Goal: Information Seeking & Learning: Check status

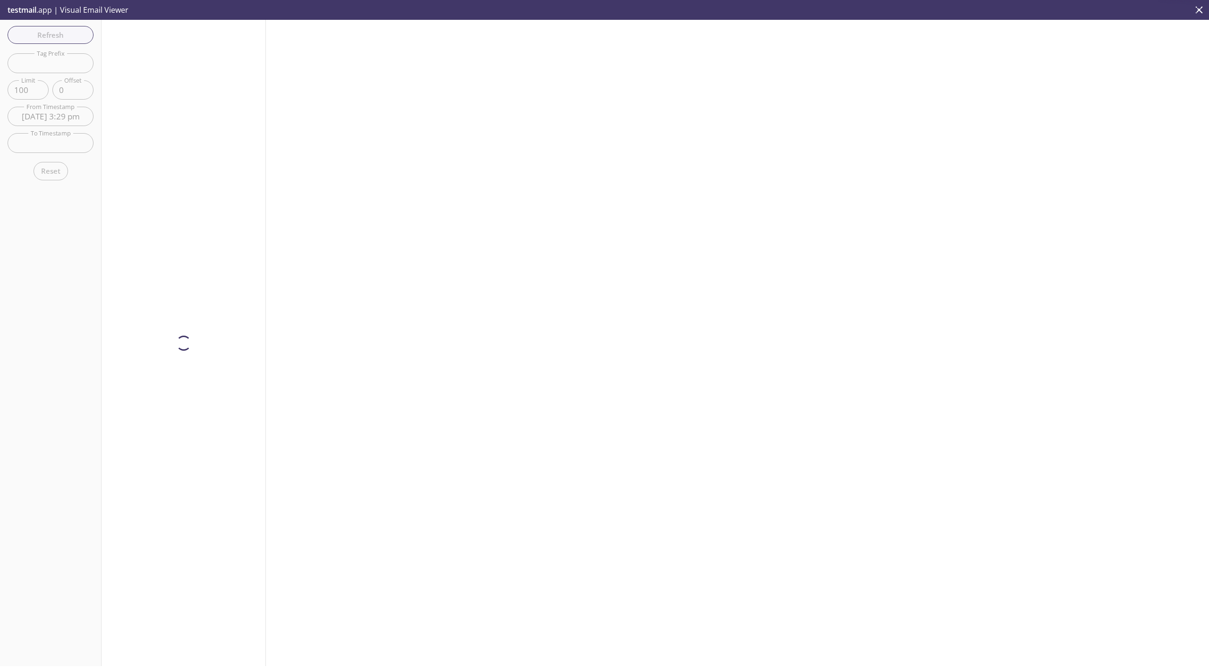
scroll to position [181, 0]
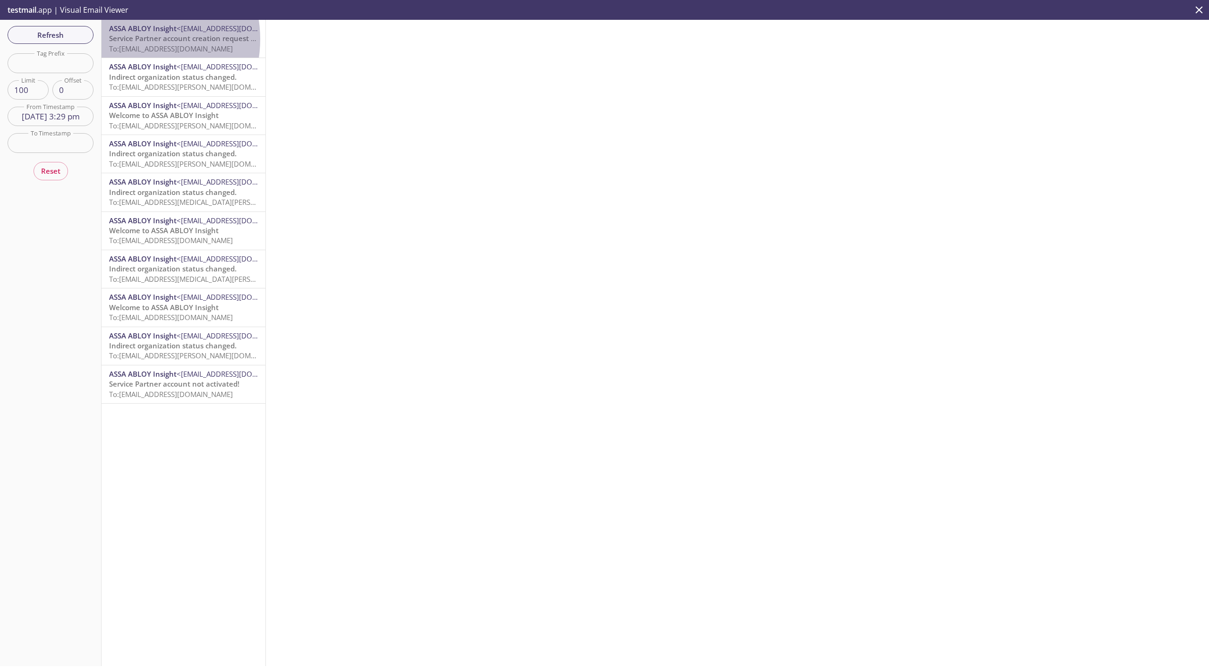
click at [133, 39] on span "Service Partner account creation request submitted" at bounding box center [197, 38] width 177 height 9
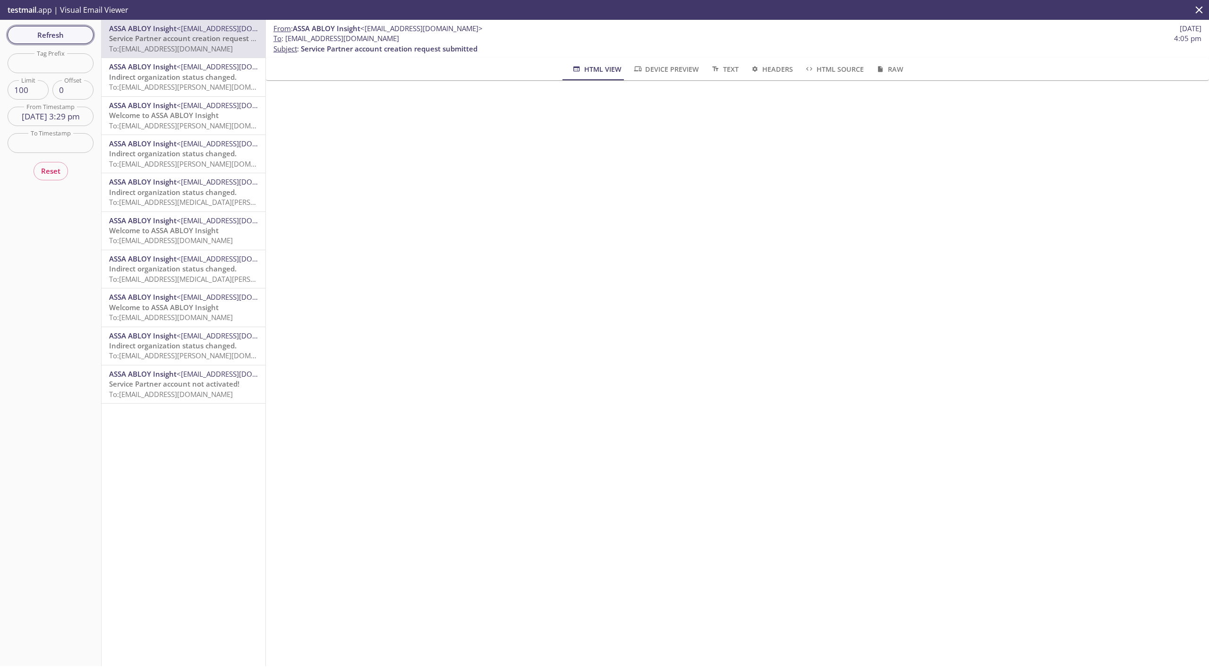
click at [75, 36] on span "Refresh" at bounding box center [50, 35] width 71 height 12
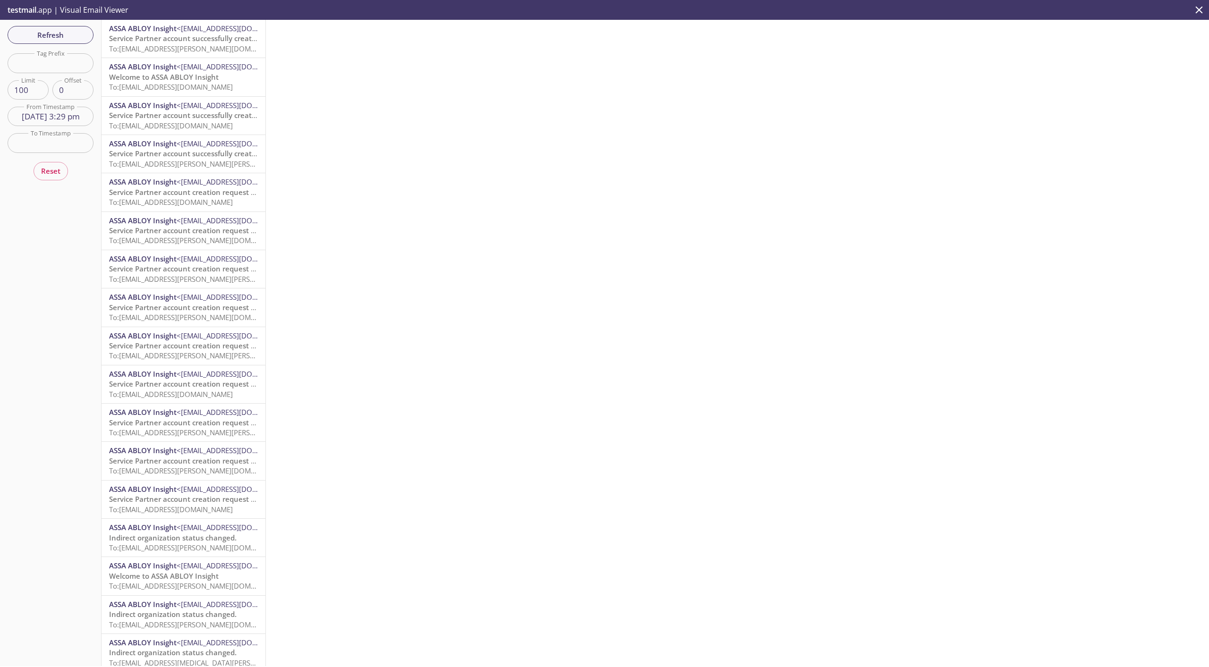
click at [177, 108] on span "<[EMAIL_ADDRESS][DOMAIN_NAME]>" at bounding box center [238, 105] width 122 height 9
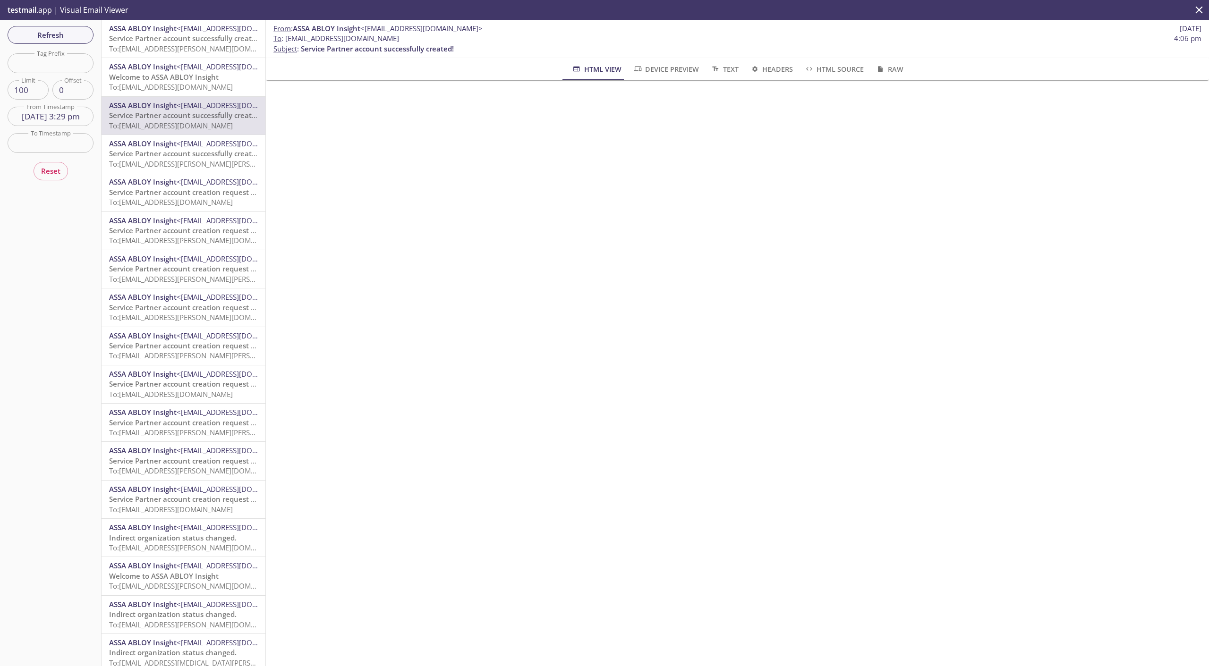
click at [158, 164] on span "To: [EMAIL_ADDRESS][PERSON_NAME][PERSON_NAME][DOMAIN_NAME]" at bounding box center [225, 163] width 232 height 9
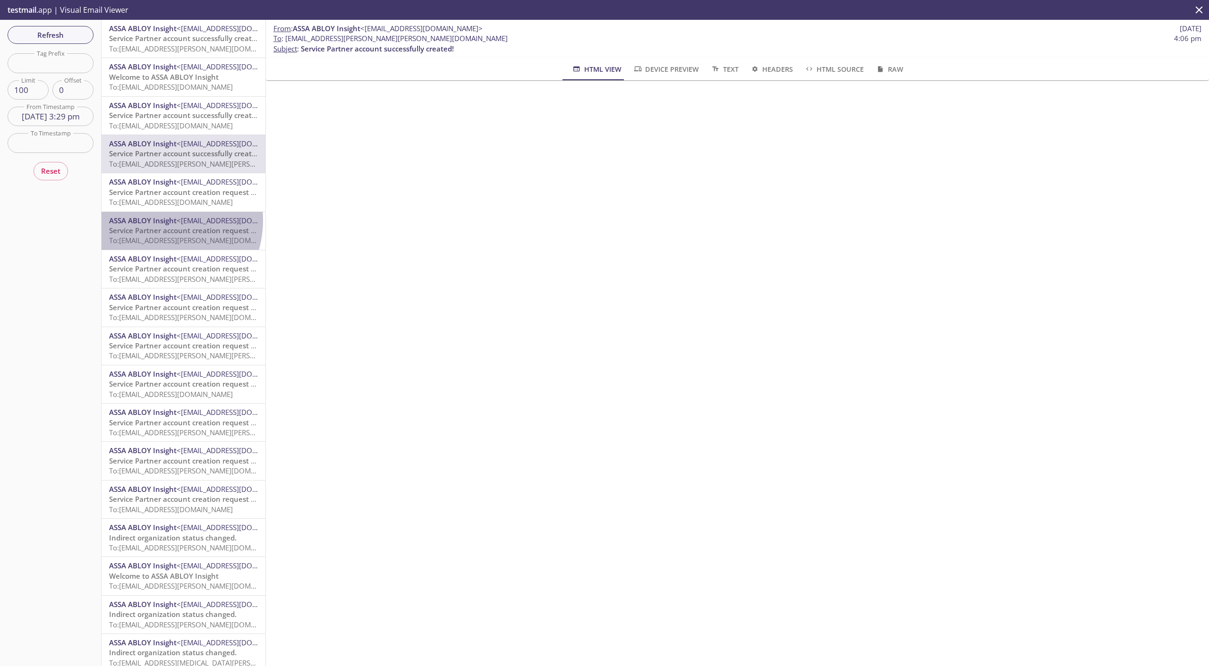
click at [154, 220] on span "ASSA ABLOY Insight" at bounding box center [143, 220] width 68 height 9
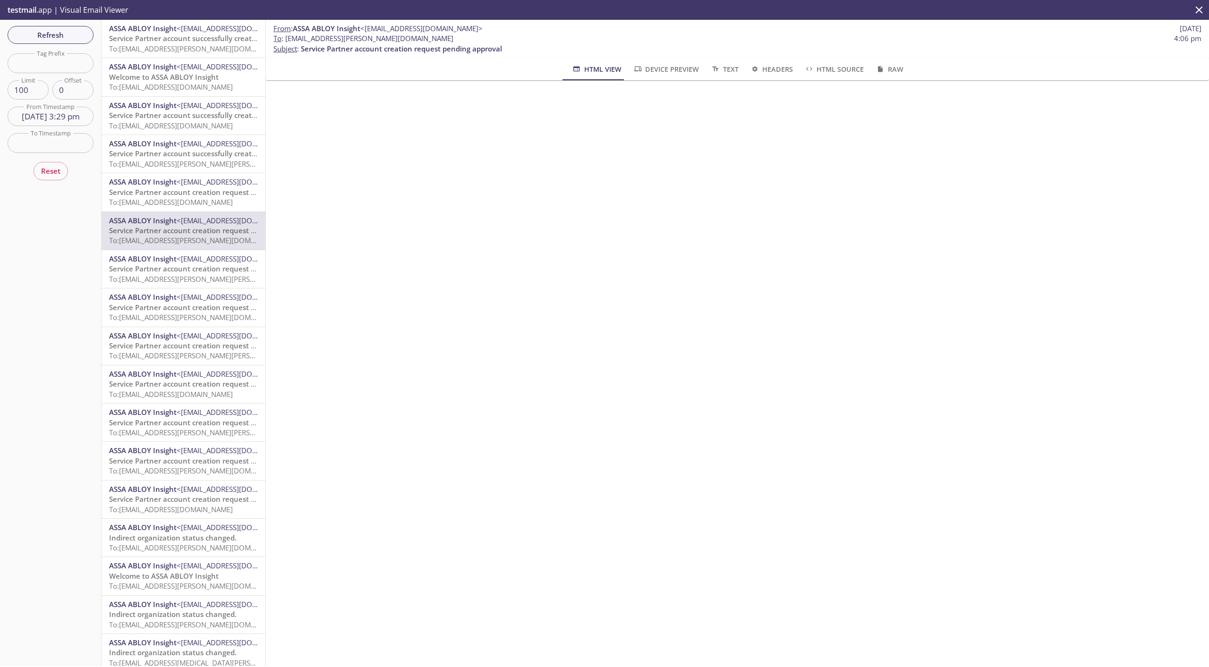
click at [182, 271] on span "Service Partner account creation request pending approval" at bounding box center [209, 268] width 201 height 9
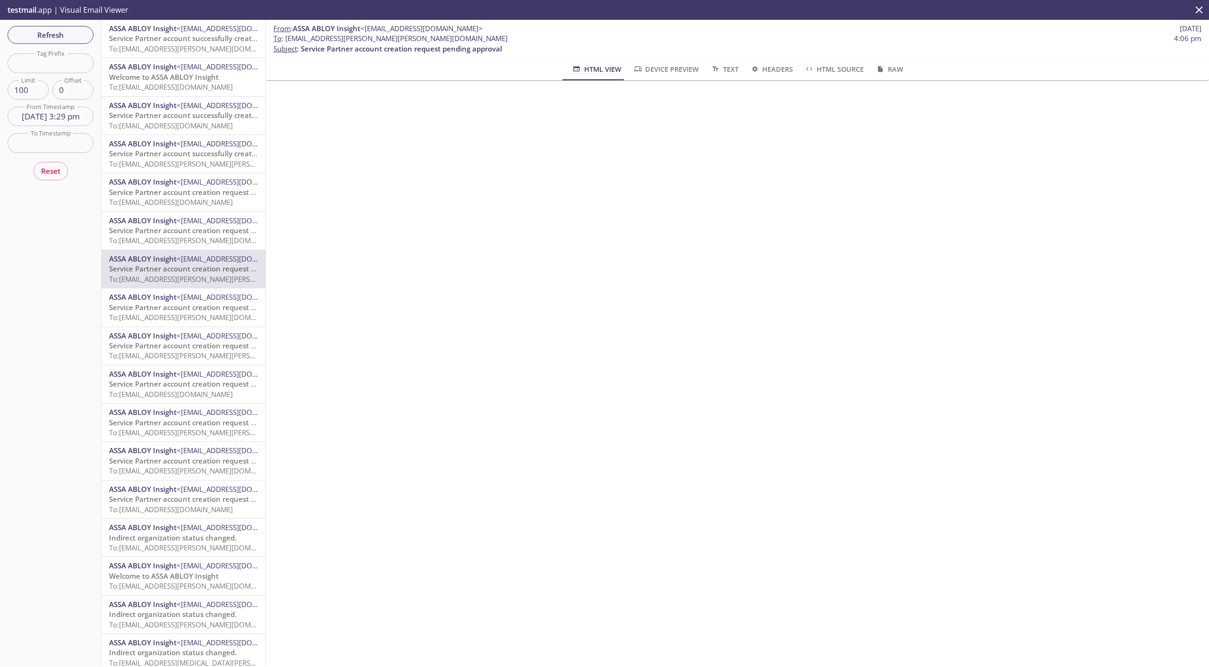
click at [194, 235] on span "Service Partner account creation request pending approval" at bounding box center [209, 230] width 201 height 9
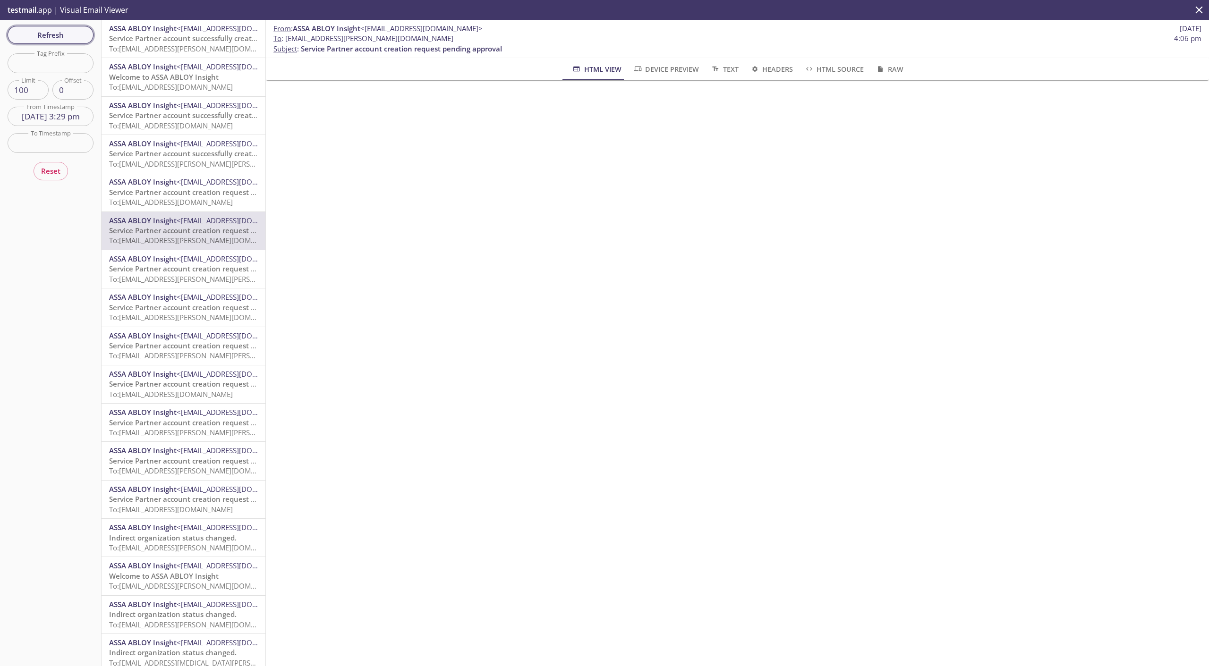
click at [59, 28] on button "Refresh" at bounding box center [51, 35] width 86 height 18
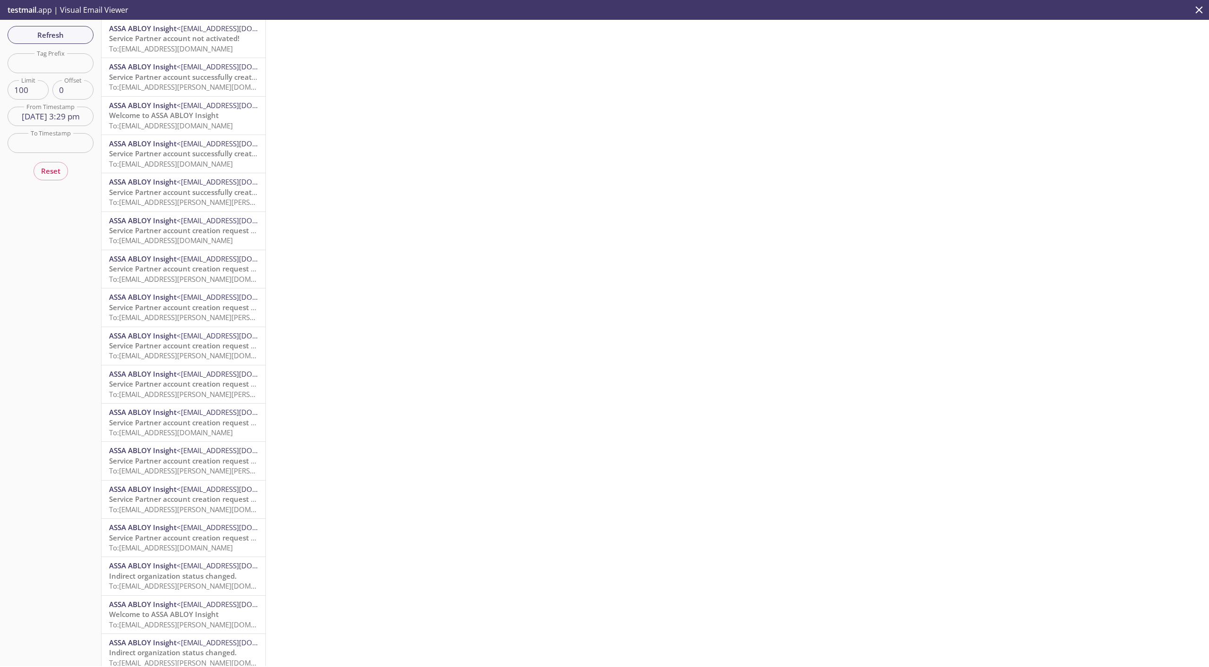
click at [178, 235] on span "Service Partner account creation request submitted" at bounding box center [197, 230] width 177 height 9
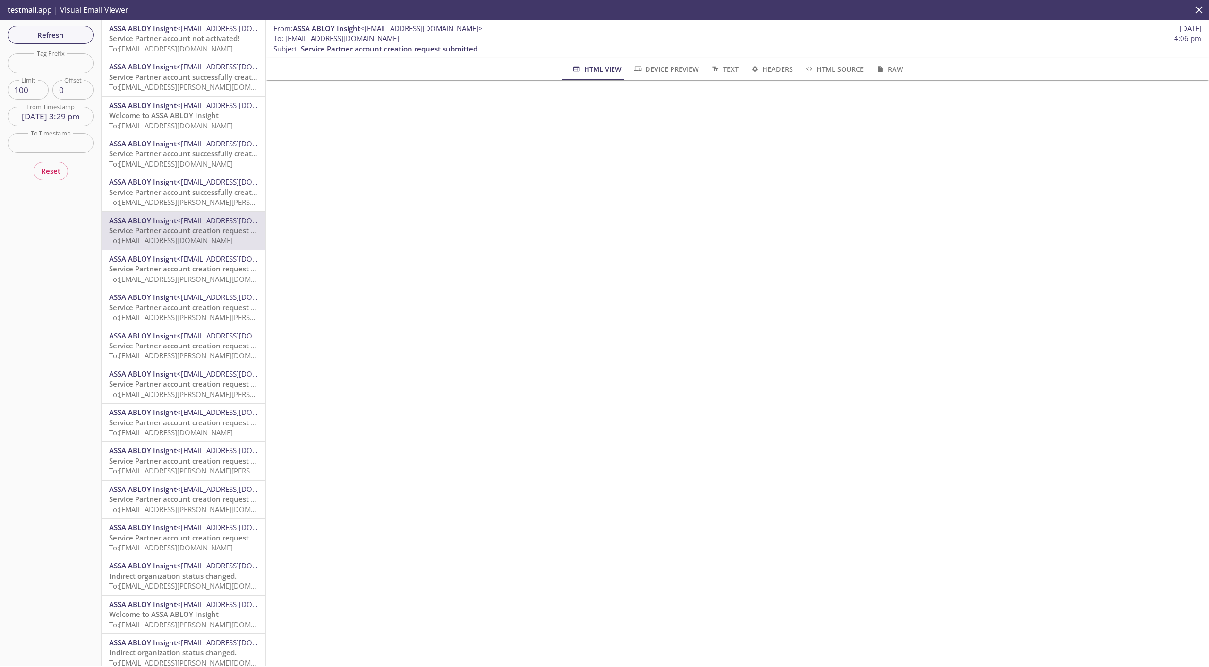
click at [180, 195] on span "Service Partner account successfully created!" at bounding box center [185, 191] width 153 height 9
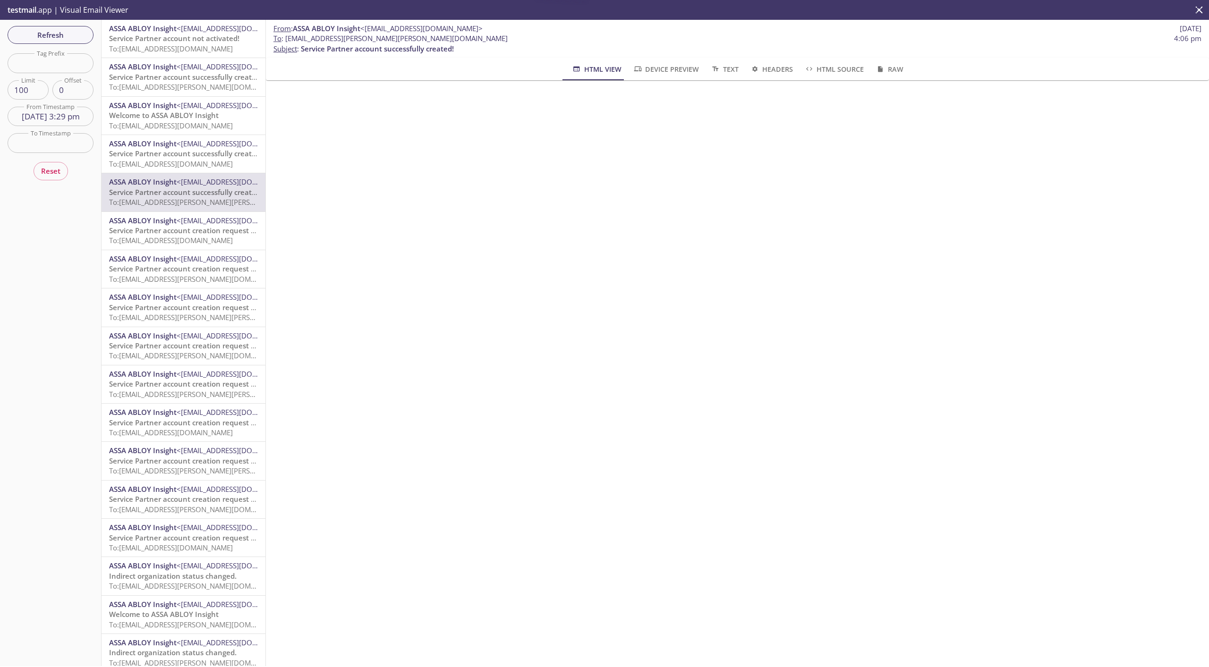
click at [179, 161] on span "To: [EMAIL_ADDRESS][DOMAIN_NAME]" at bounding box center [171, 163] width 124 height 9
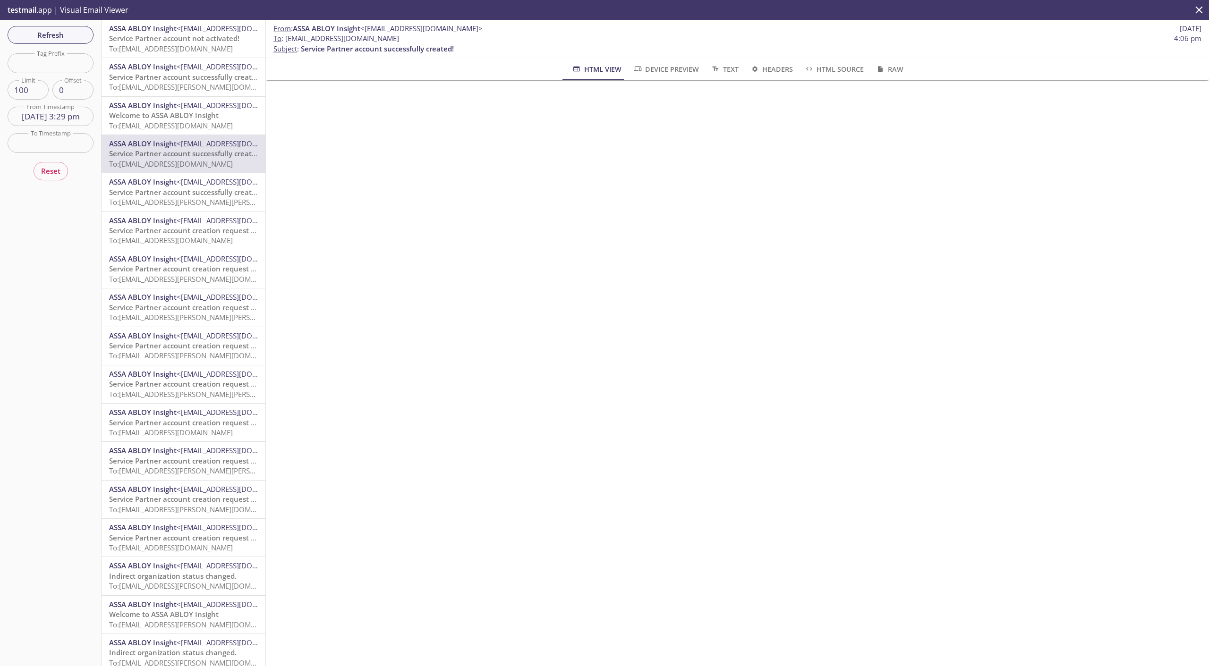
click at [188, 208] on div "ASSA ABLOY Insight <[EMAIL_ADDRESS][DOMAIN_NAME]> Service Partner account succe…" at bounding box center [184, 192] width 164 height 38
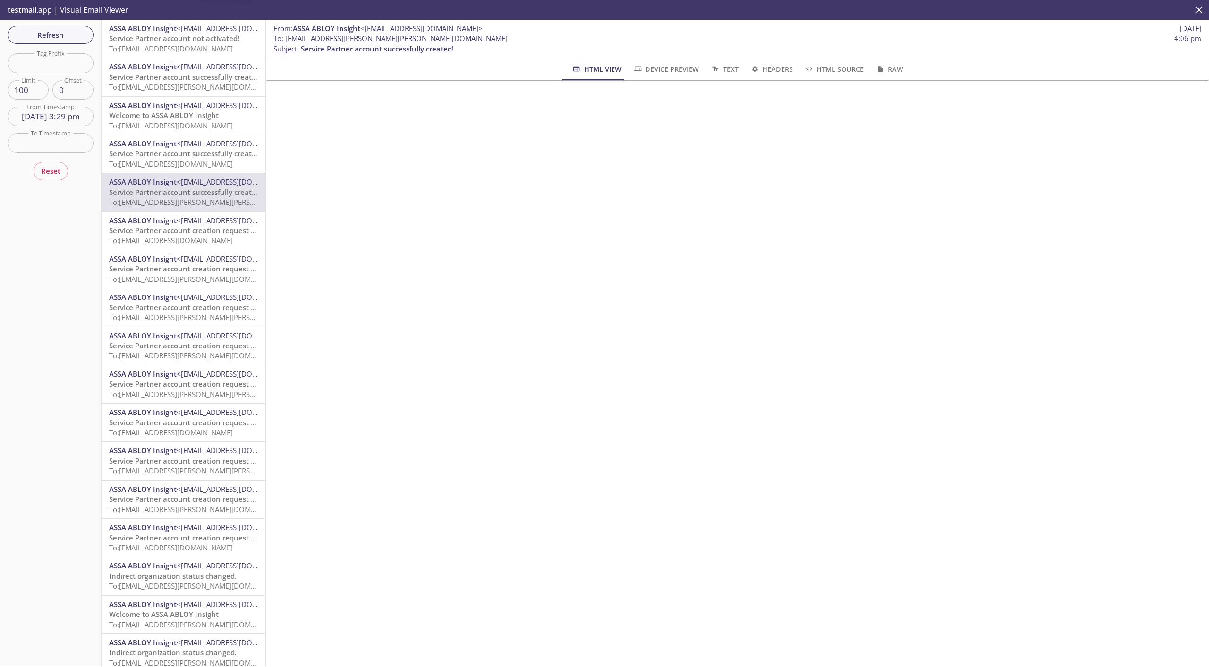
click at [193, 170] on div "ASSA ABLOY Insight <[EMAIL_ADDRESS][DOMAIN_NAME]> Service Partner account succe…" at bounding box center [184, 154] width 164 height 38
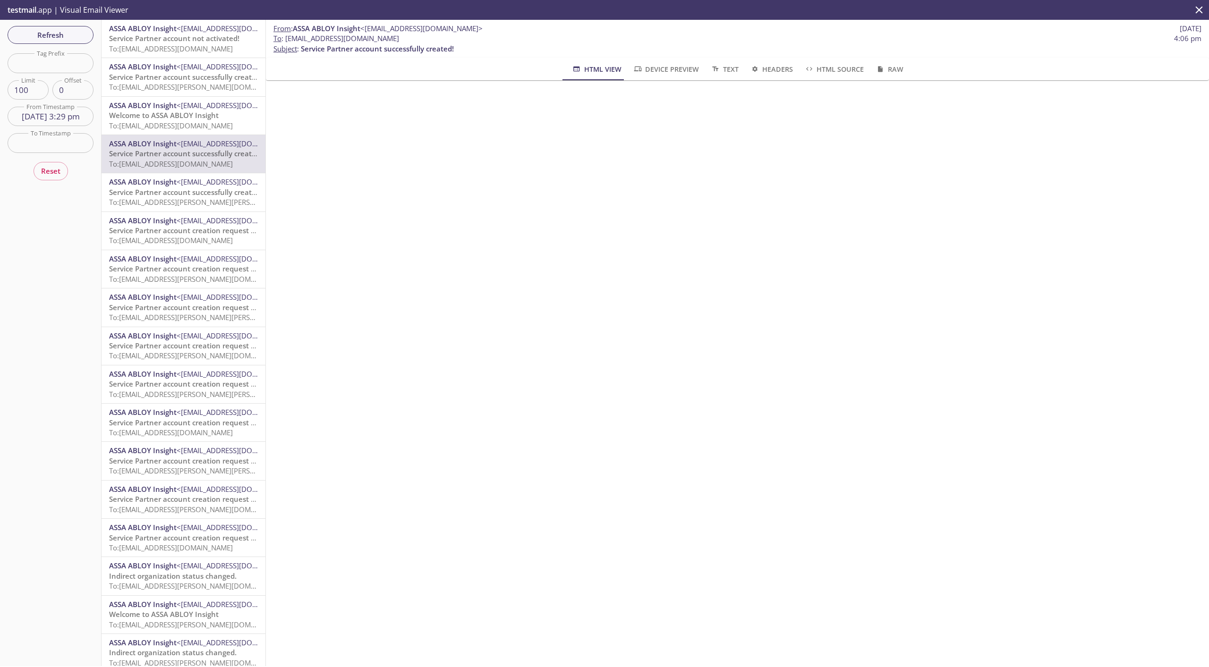
click at [188, 188] on span "Service Partner account successfully created!" at bounding box center [185, 191] width 153 height 9
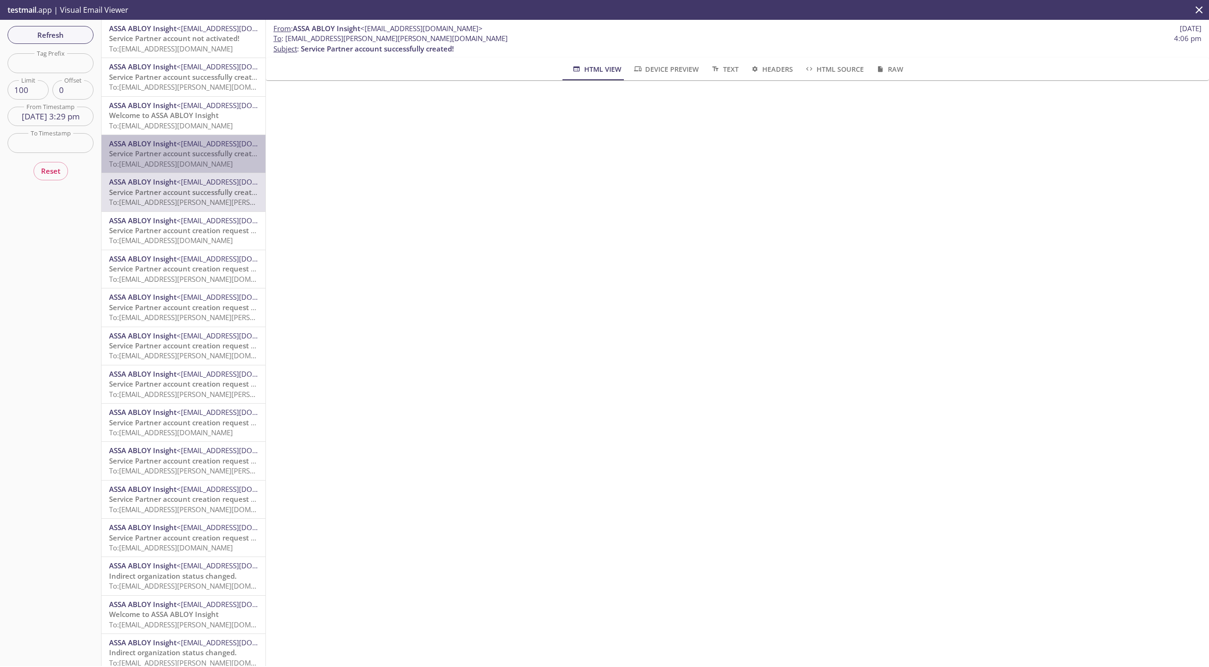
click at [194, 152] on span "Service Partner account successfully created!" at bounding box center [185, 153] width 153 height 9
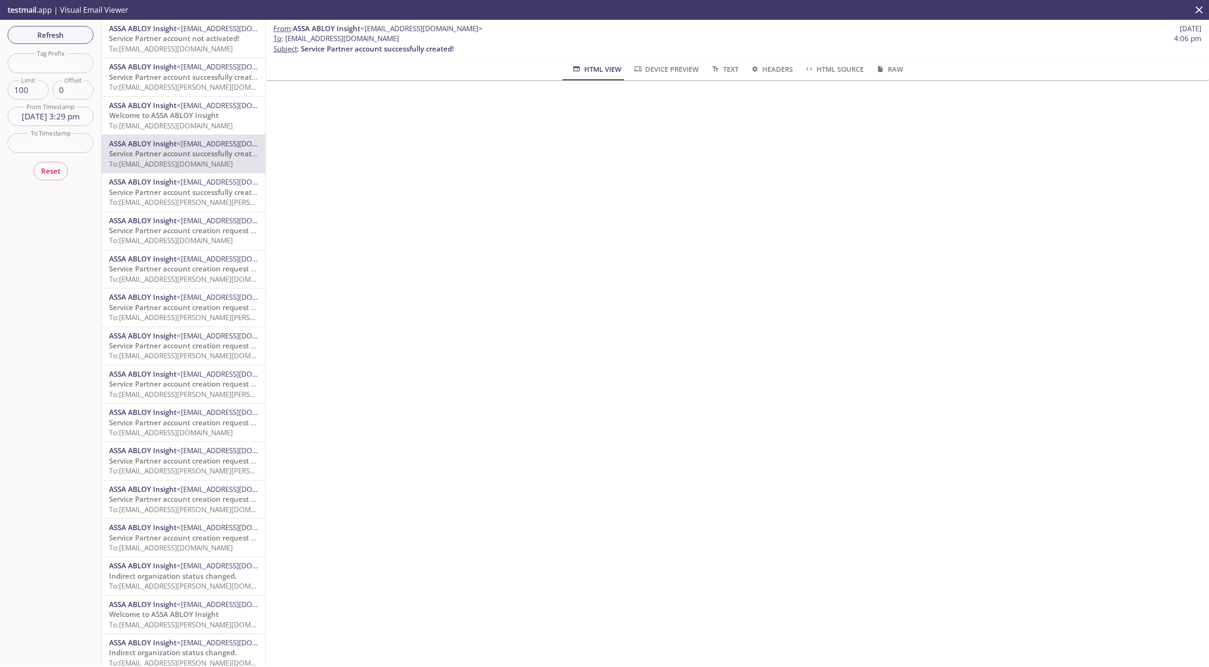
click at [370, 39] on span "To : [EMAIL_ADDRESS][DOMAIN_NAME]" at bounding box center [336, 39] width 126 height 10
copy span "25100816054502"
click at [180, 118] on span "Welcome to ASSA ABLOY Insight" at bounding box center [164, 114] width 110 height 9
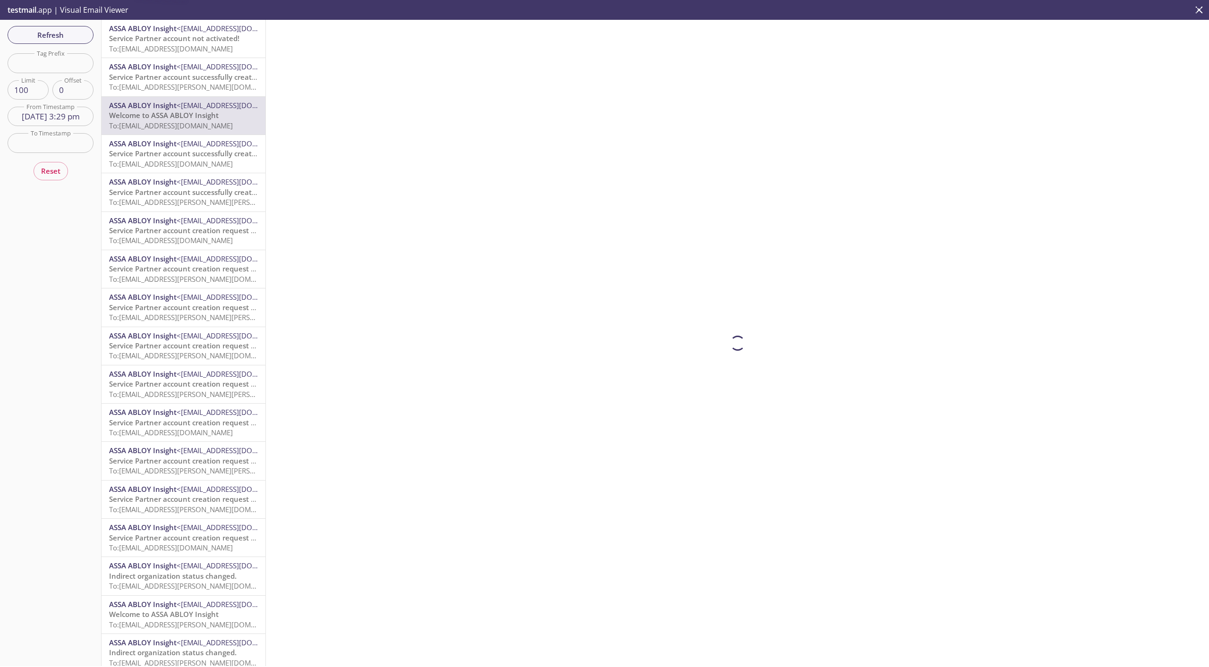
click at [178, 73] on span "Service Partner account successfully created!" at bounding box center [185, 76] width 153 height 9
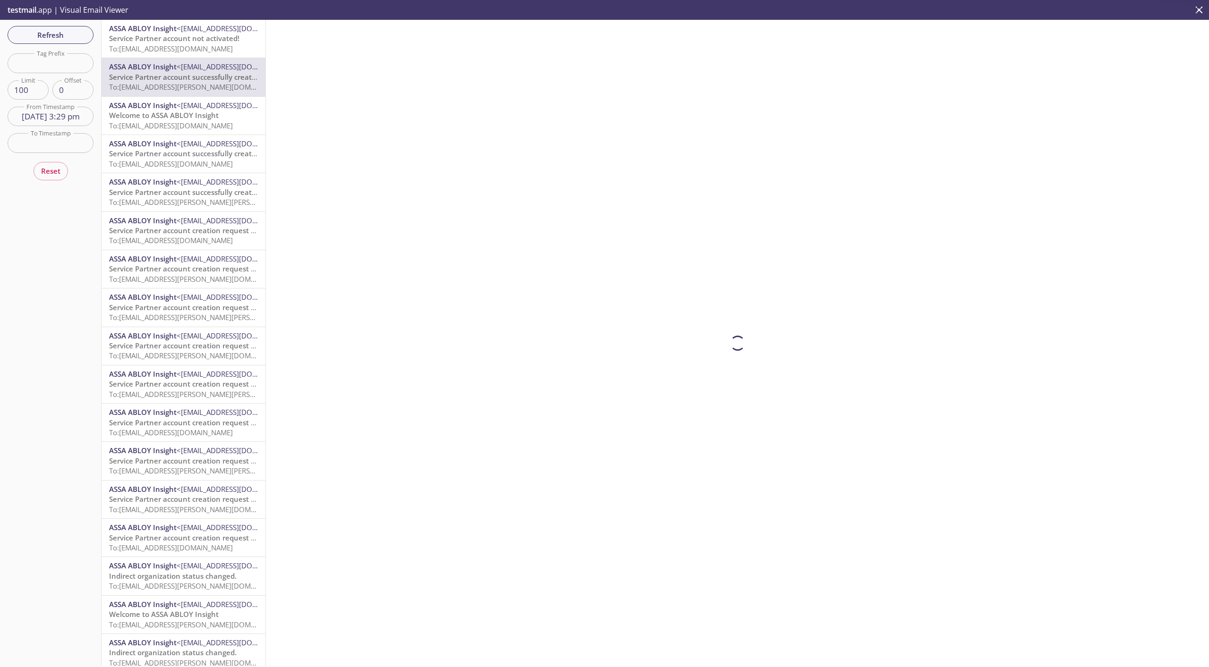
click at [190, 42] on span "Service Partner account not activated!" at bounding box center [174, 38] width 130 height 9
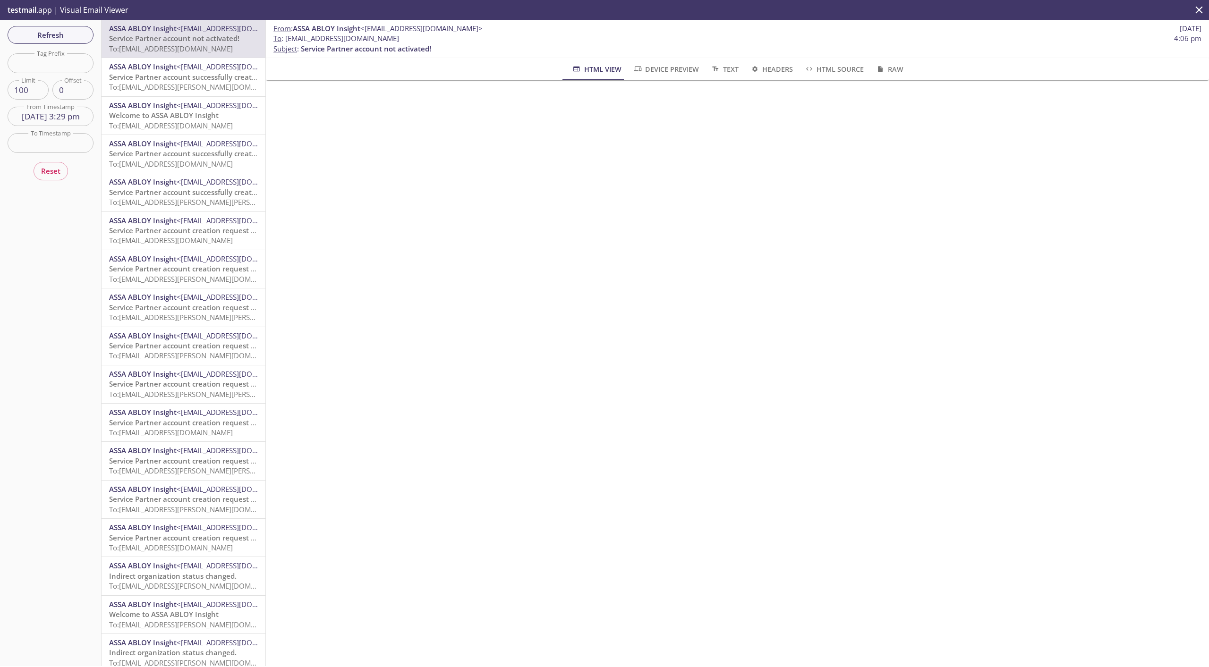
click at [181, 79] on span "Service Partner account successfully created!" at bounding box center [185, 76] width 153 height 9
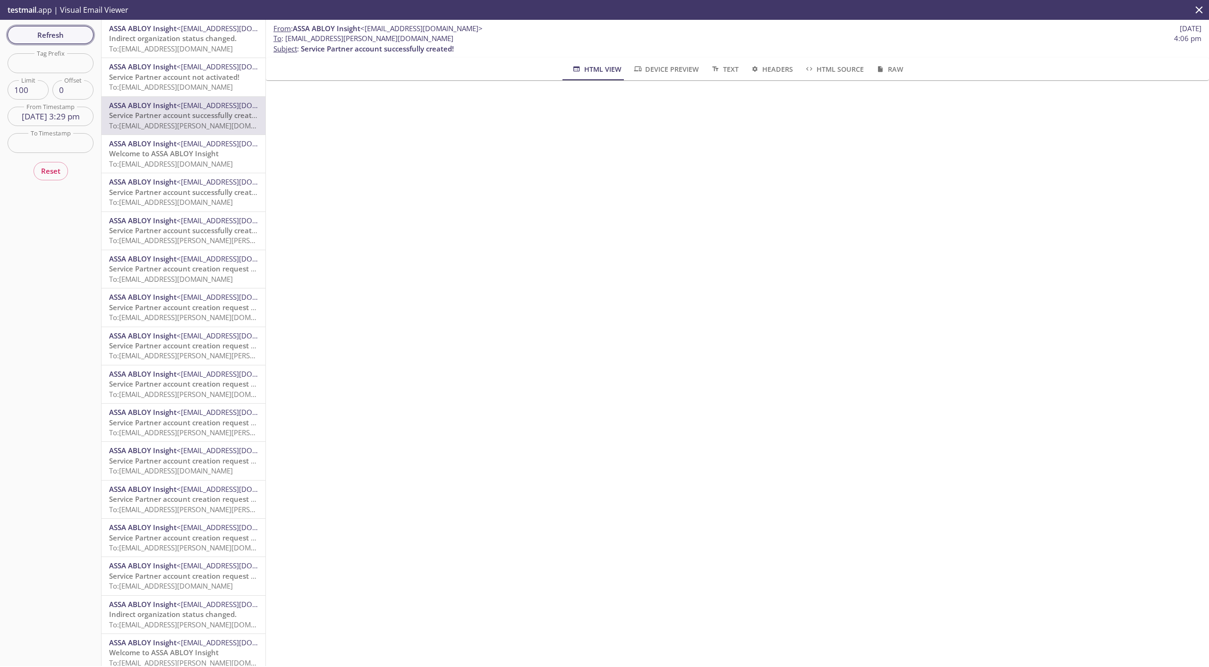
click at [53, 38] on span "Refresh" at bounding box center [50, 35] width 71 height 12
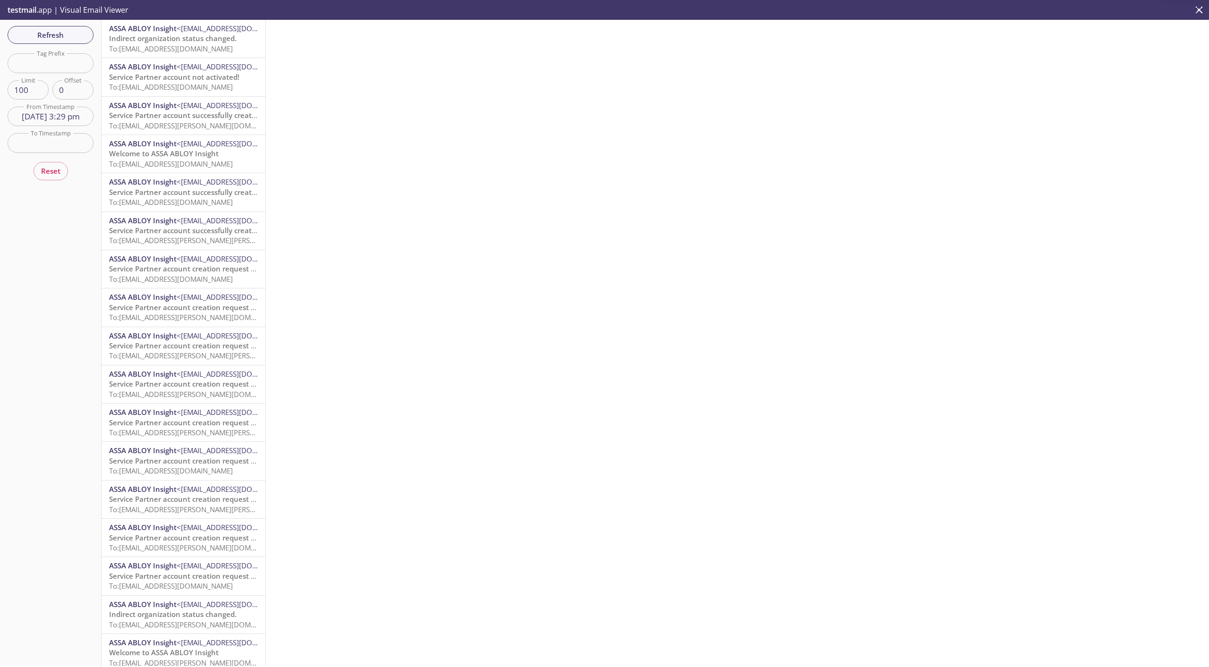
click at [140, 40] on span "Indirect organization status changed." at bounding box center [172, 38] width 127 height 9
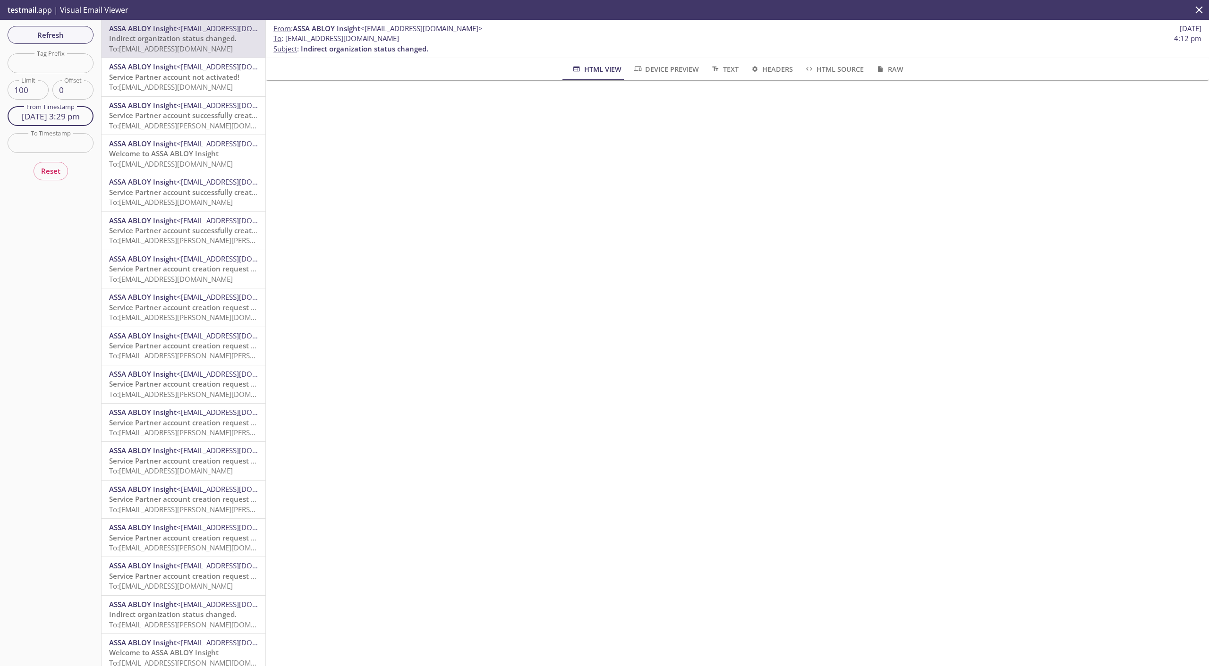
click at [61, 112] on input "[DATE] 3:29 pm" at bounding box center [51, 116] width 86 height 19
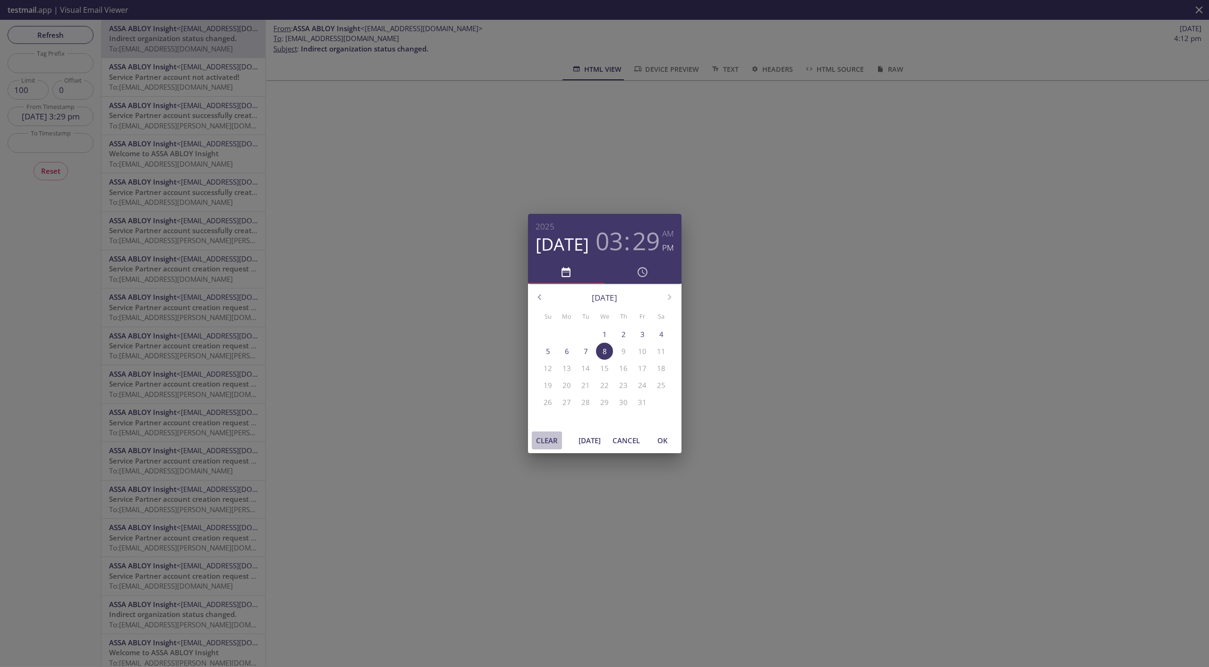
click at [556, 437] on span "Clear" at bounding box center [546, 440] width 23 height 12
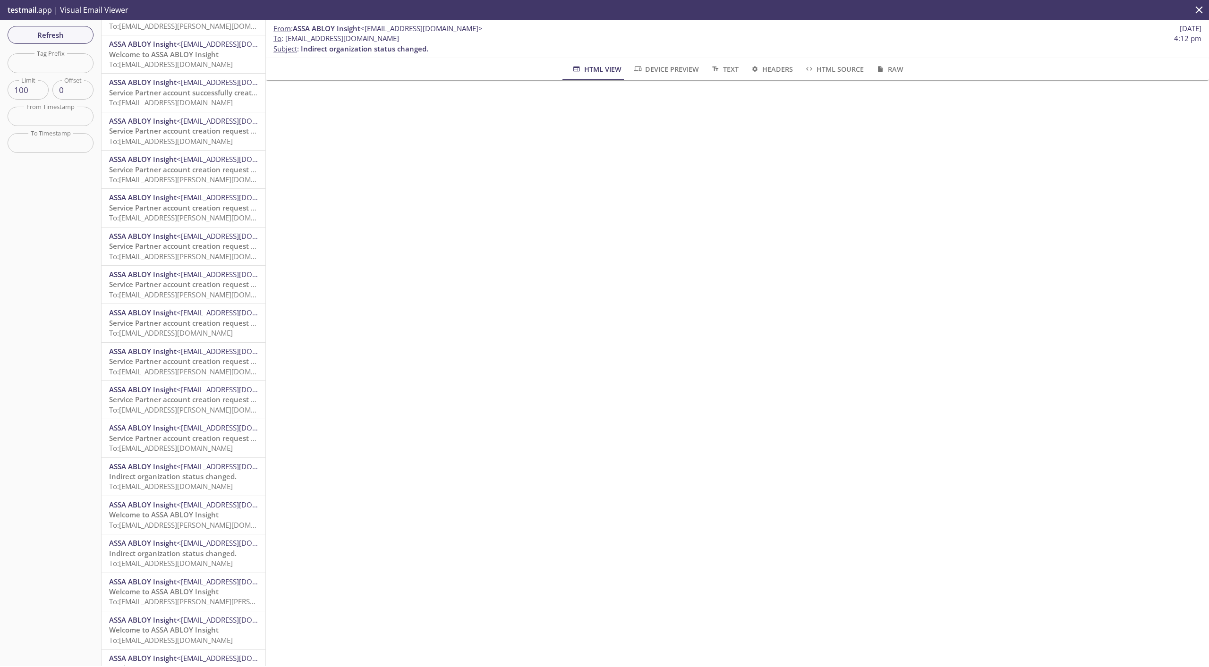
scroll to position [1095, 0]
click at [175, 545] on span "ASSA ABLOY Insight" at bounding box center [143, 545] width 68 height 9
click at [183, 519] on span "Welcome to ASSA ABLOY Insight" at bounding box center [164, 516] width 110 height 9
